Goal: Task Accomplishment & Management: Complete application form

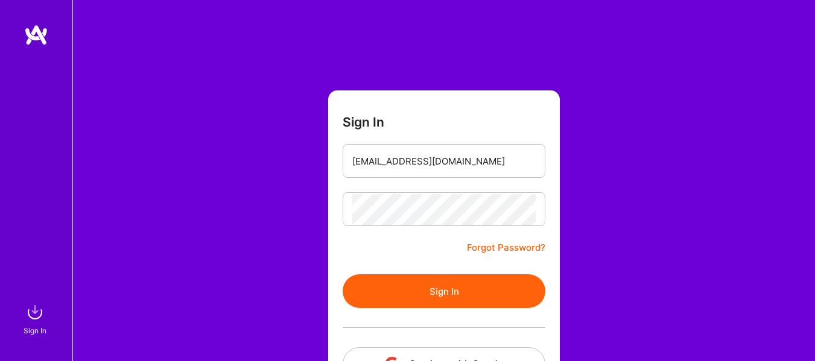
click at [417, 305] on button "Sign In" at bounding box center [444, 291] width 203 height 34
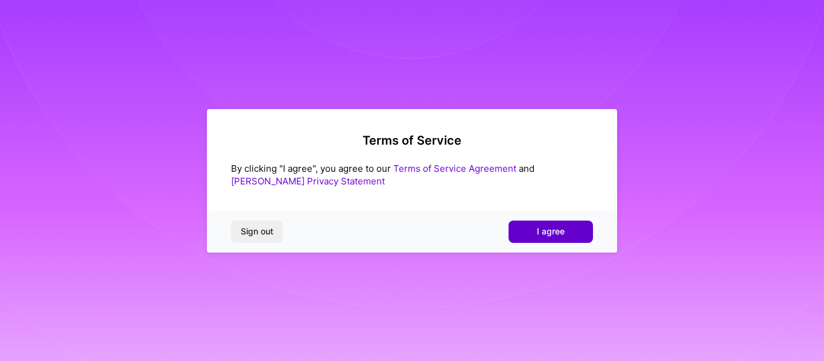
click at [541, 234] on span "I agree" at bounding box center [551, 232] width 28 height 12
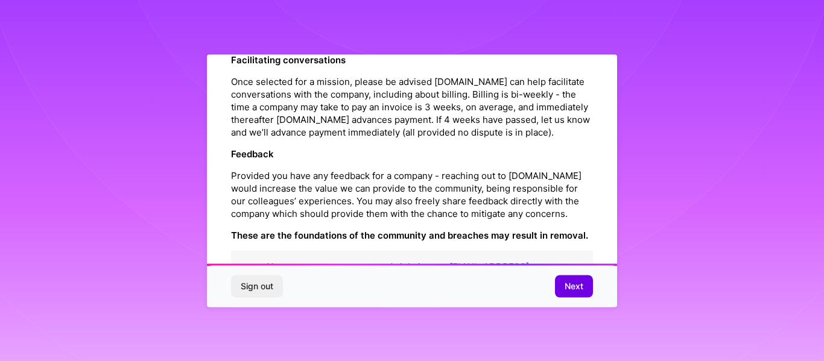
scroll to position [1458, 0]
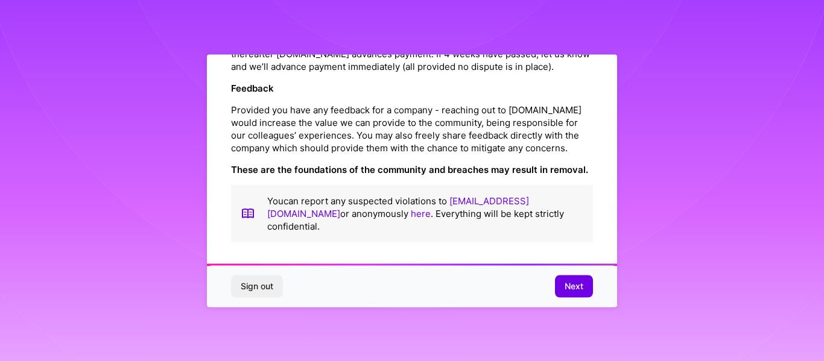
click at [550, 281] on div "Sign out Next" at bounding box center [412, 286] width 410 height 41
click at [563, 283] on button "Next" at bounding box center [574, 287] width 38 height 22
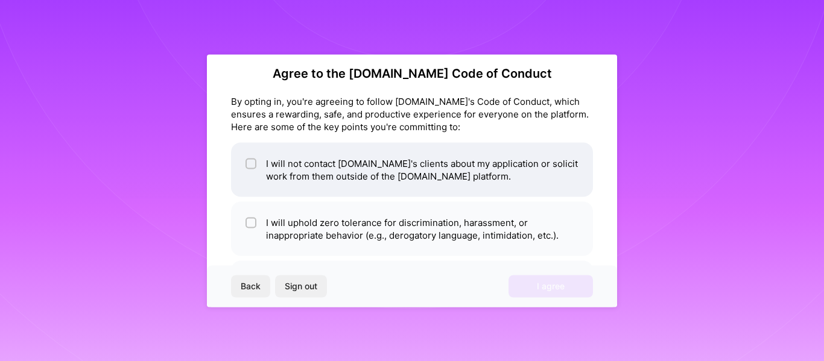
scroll to position [12, 0]
click at [261, 163] on li "I will not contact A.Team's clients about my application or solicit work from t…" at bounding box center [412, 170] width 362 height 54
checkbox input "true"
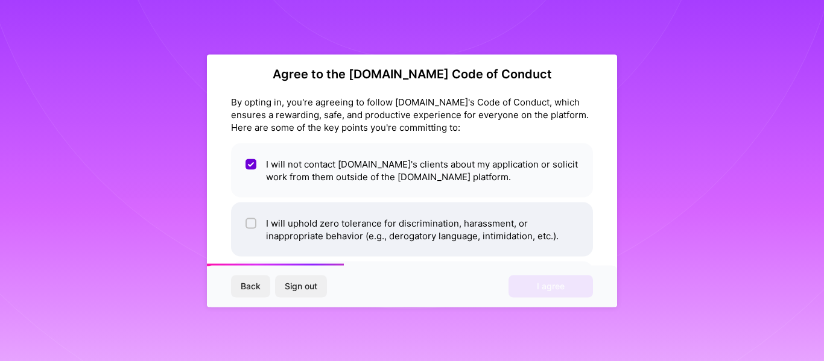
click at [252, 220] on input "checkbox" at bounding box center [252, 224] width 8 height 8
checkbox input "true"
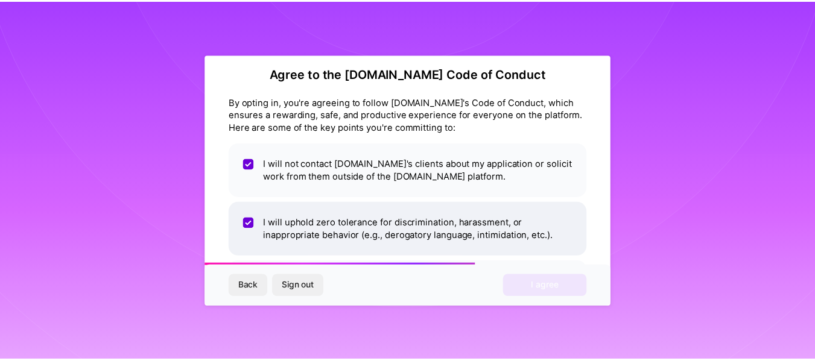
scroll to position [73, 0]
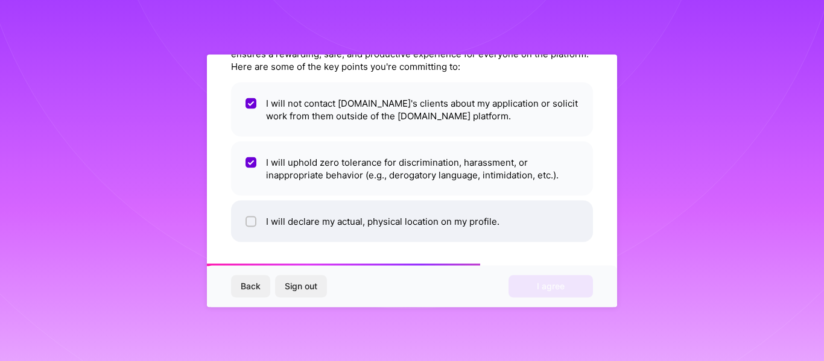
click at [270, 220] on li "I will declare my actual, physical location on my profile." at bounding box center [412, 221] width 362 height 42
checkbox input "true"
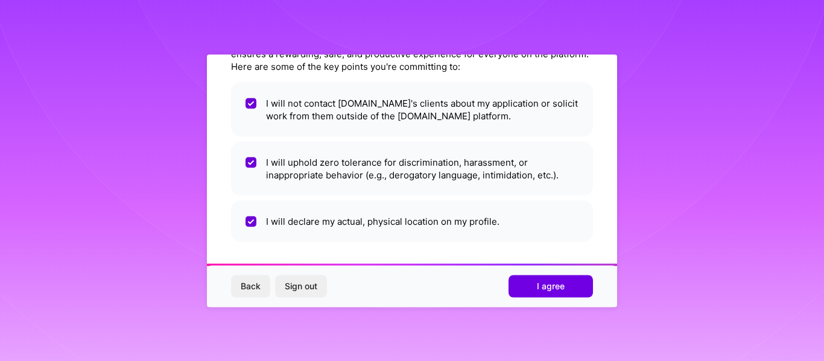
click at [563, 305] on div "Back Sign out I agree" at bounding box center [412, 286] width 410 height 41
click at [544, 282] on span "I agree" at bounding box center [551, 287] width 28 height 12
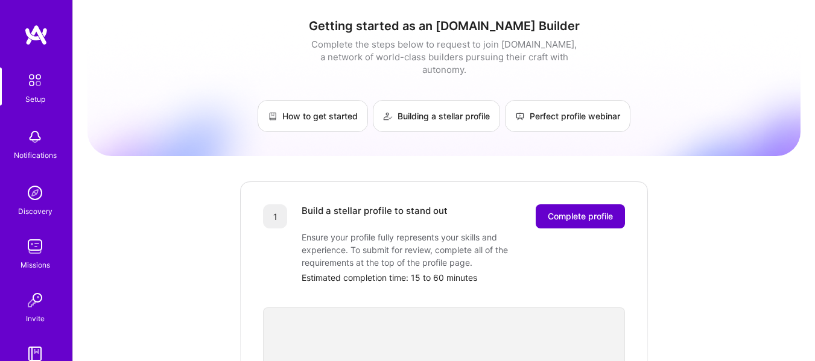
click at [573, 211] on span "Complete profile" at bounding box center [580, 217] width 65 height 12
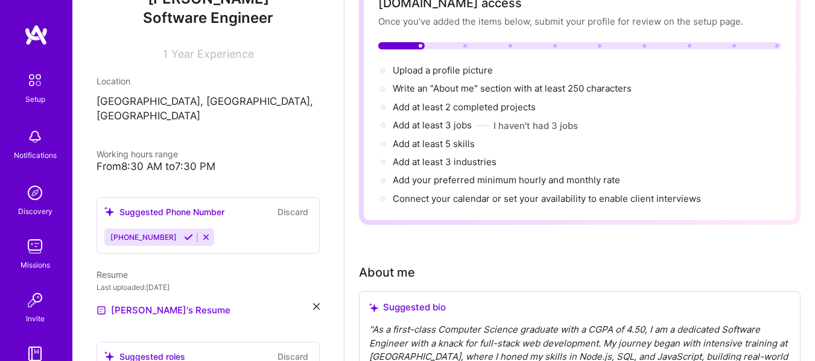
scroll to position [149, 0]
click at [185, 232] on icon at bounding box center [188, 236] width 9 height 9
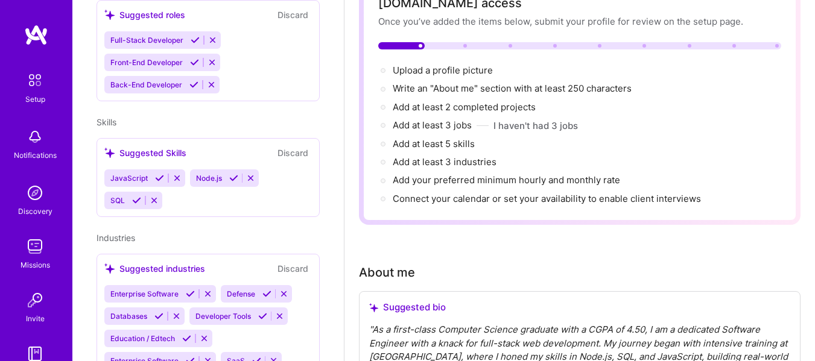
scroll to position [518, 0]
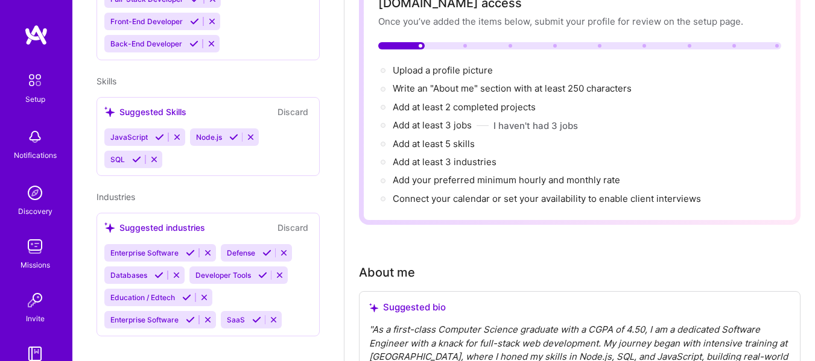
click at [157, 133] on icon at bounding box center [159, 137] width 9 height 9
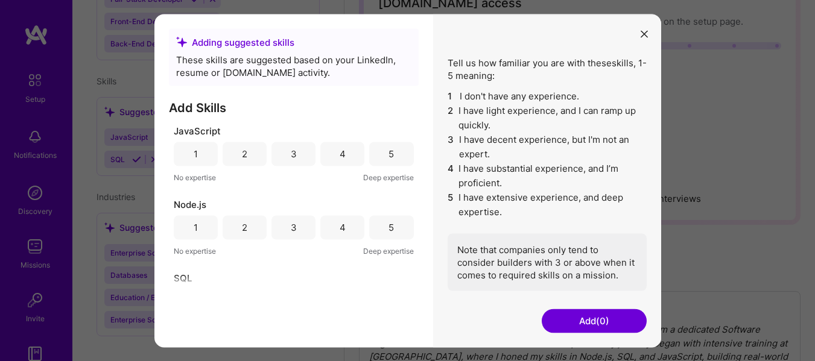
click at [644, 32] on icon "modal" at bounding box center [644, 34] width 7 height 7
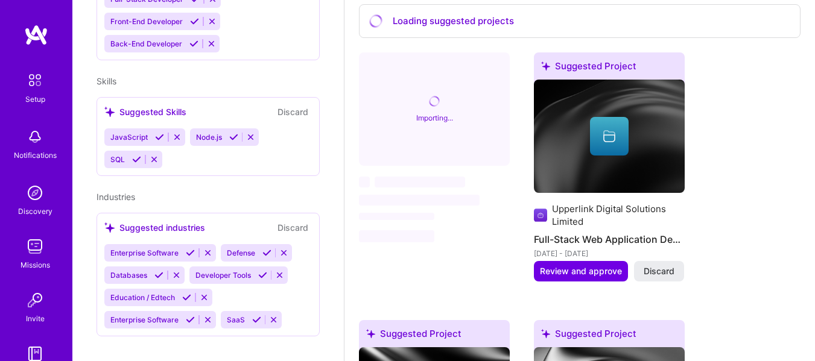
scroll to position [664, 0]
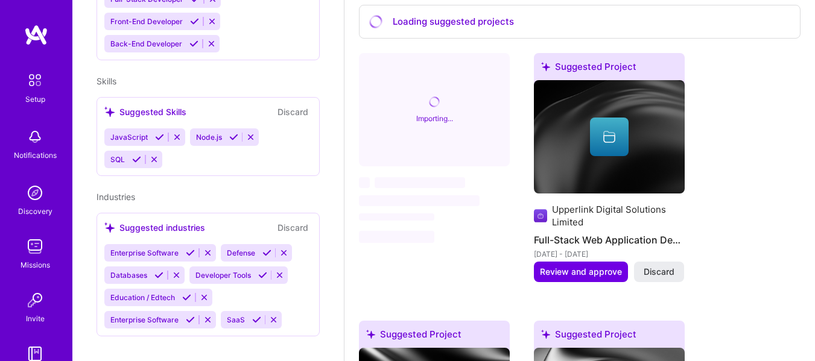
click at [616, 247] on h4 "Full-Stack Web Application Development" at bounding box center [609, 240] width 151 height 16
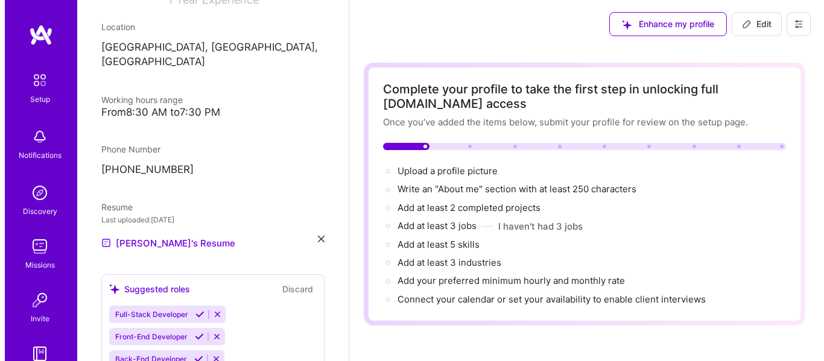
scroll to position [0, 0]
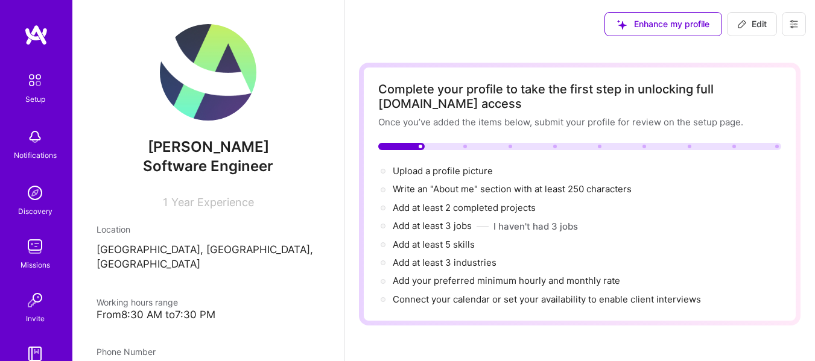
click at [33, 36] on img at bounding box center [36, 35] width 24 height 22
click at [37, 88] on img at bounding box center [34, 80] width 25 height 25
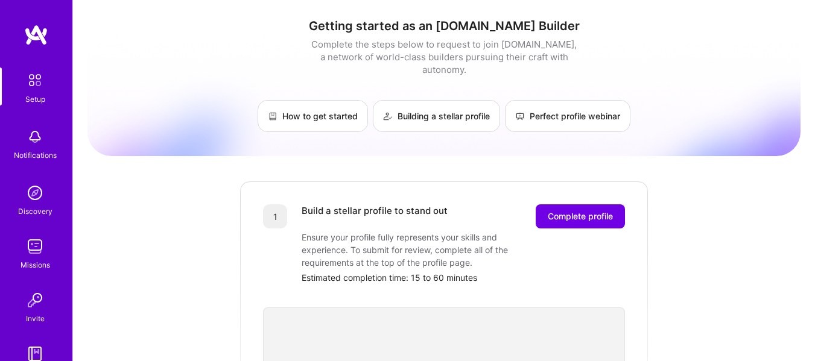
click at [30, 138] on img at bounding box center [35, 137] width 24 height 24
